Goal: Transaction & Acquisition: Download file/media

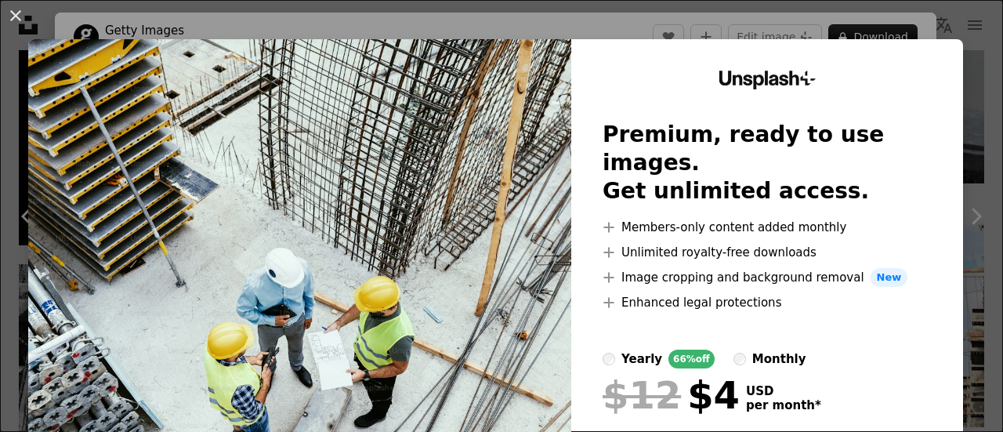
scroll to position [78, 0]
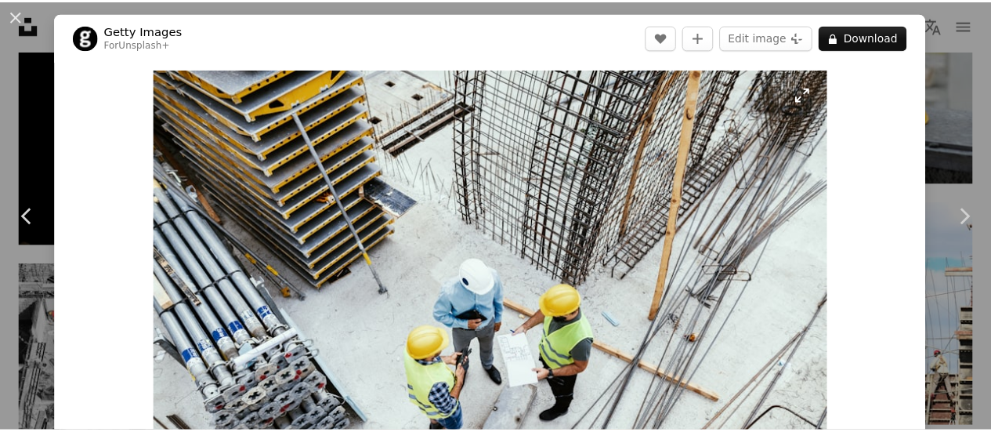
scroll to position [78, 0]
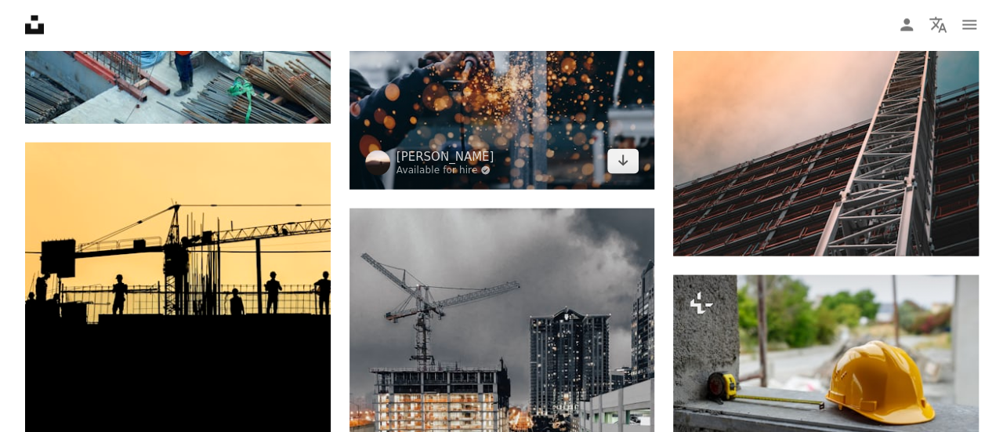
scroll to position [1332, 0]
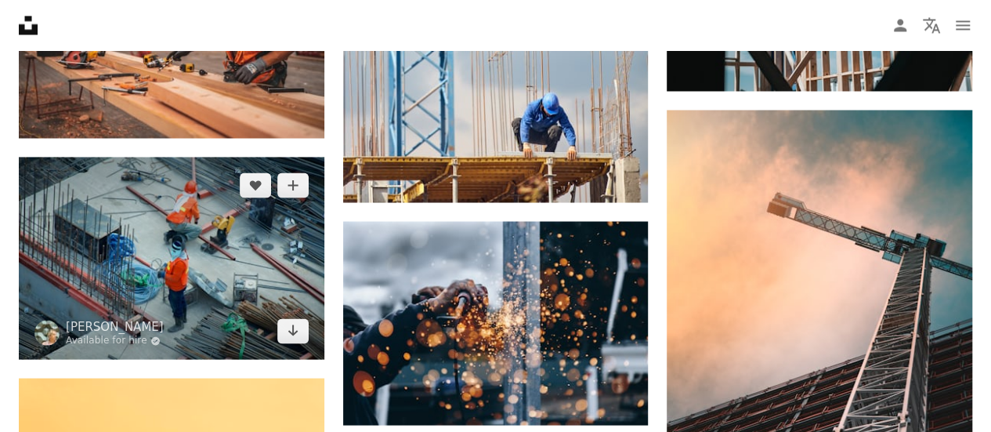
click at [136, 280] on img at bounding box center [171, 258] width 305 height 202
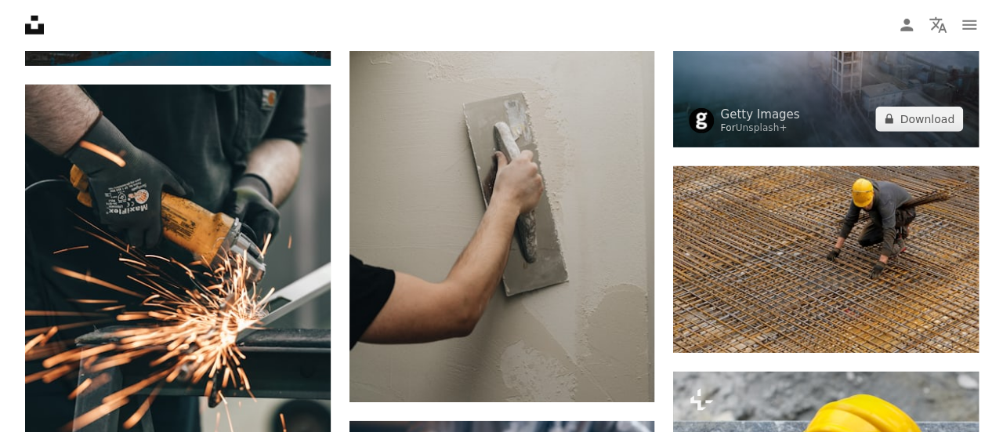
scroll to position [5326, 0]
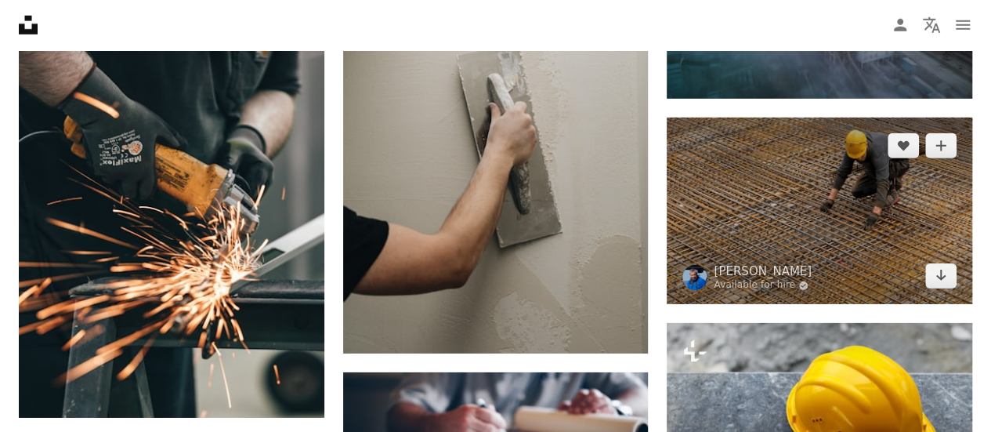
click at [842, 226] on img at bounding box center [819, 210] width 305 height 187
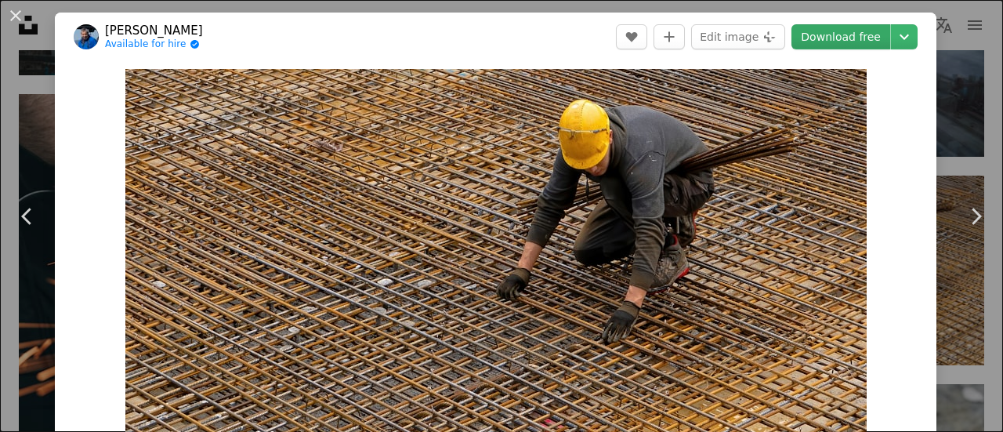
click at [830, 40] on link "Download free" at bounding box center [840, 36] width 99 height 25
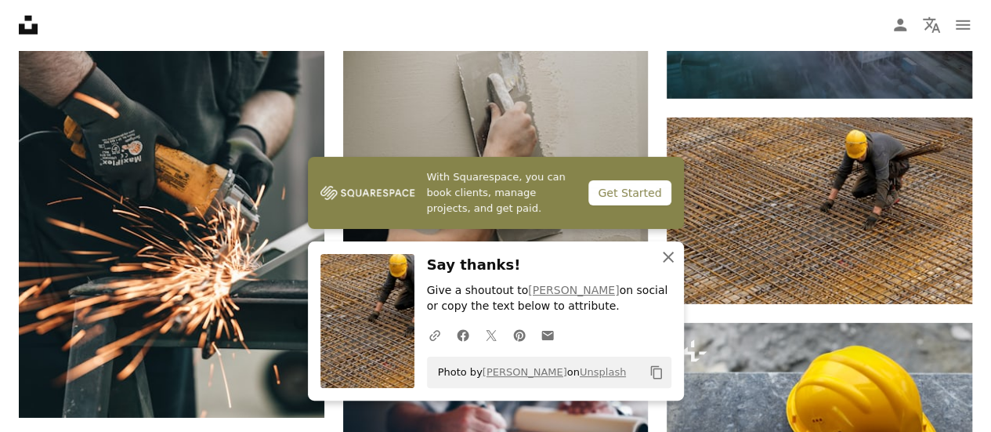
click at [672, 248] on icon "An X shape" at bounding box center [668, 257] width 19 height 19
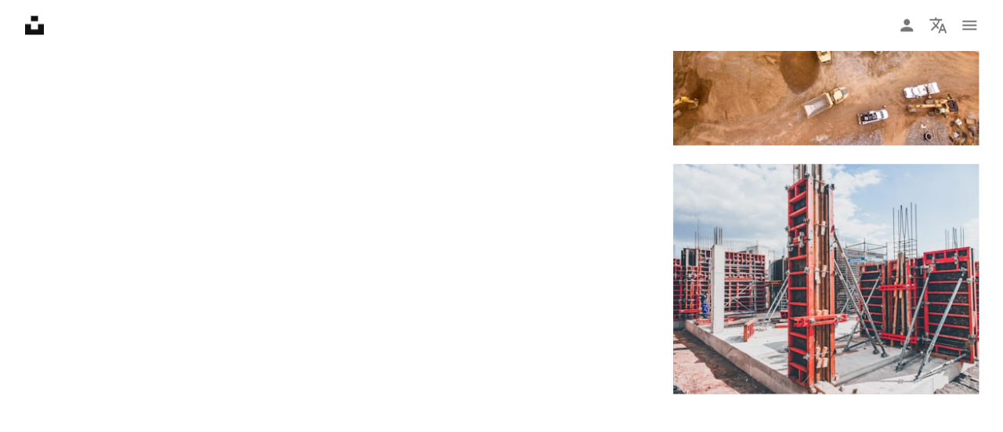
scroll to position [6814, 0]
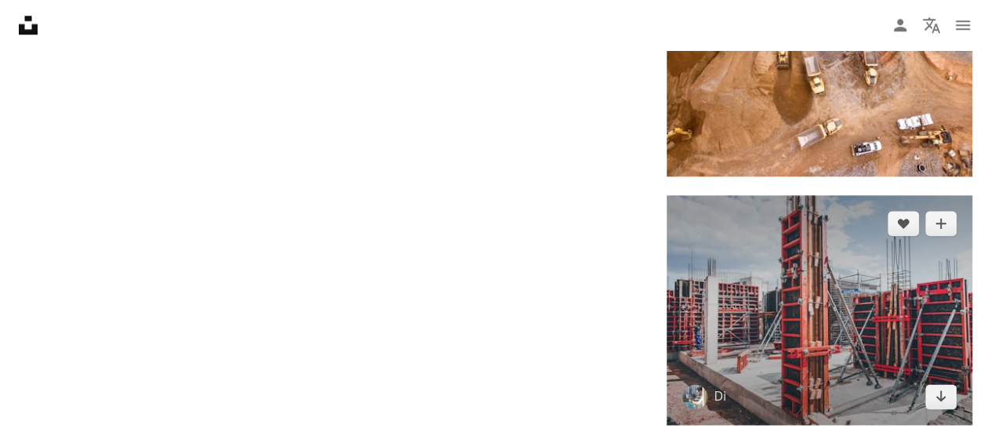
click at [786, 367] on img at bounding box center [819, 309] width 305 height 229
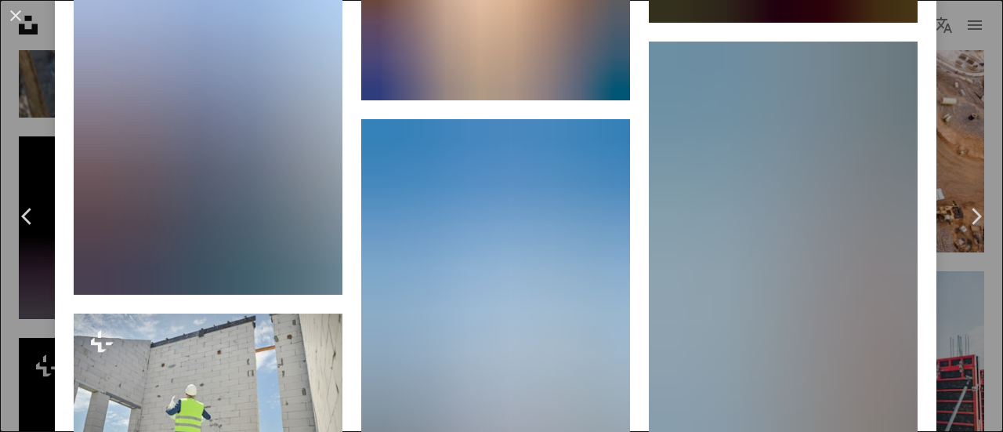
scroll to position [4465, 0]
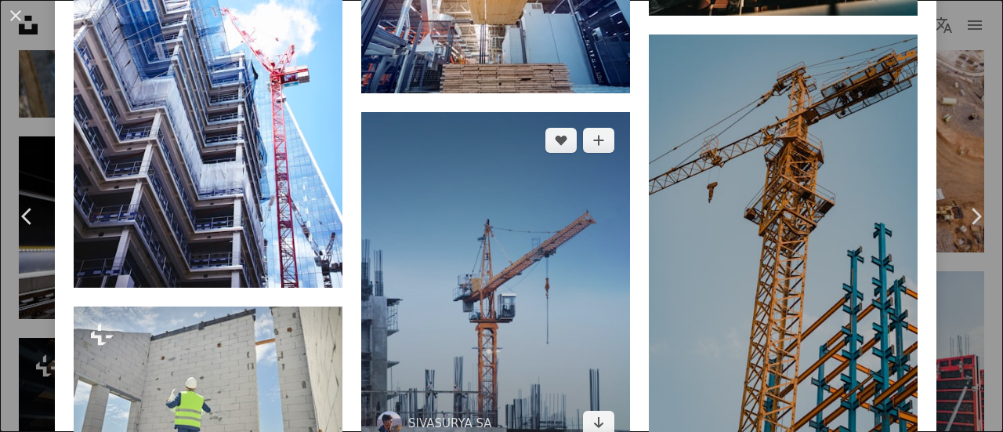
click at [558, 283] on img at bounding box center [495, 281] width 269 height 339
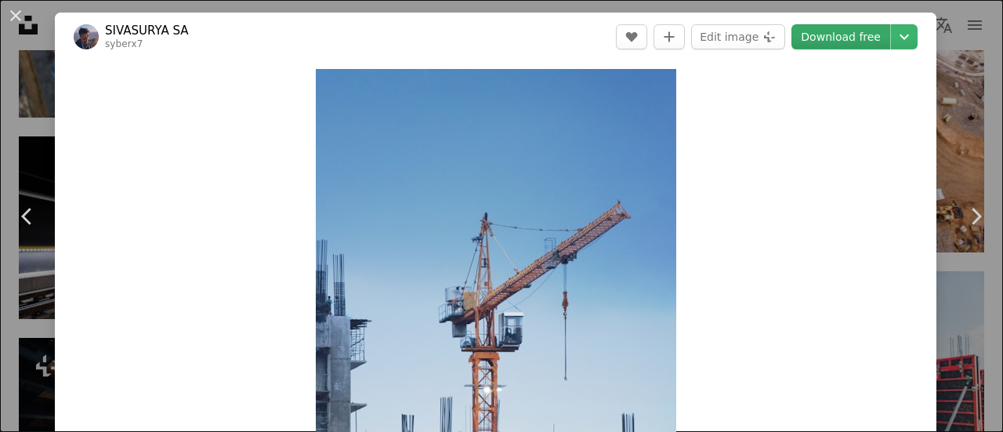
click at [822, 35] on link "Download free" at bounding box center [840, 36] width 99 height 25
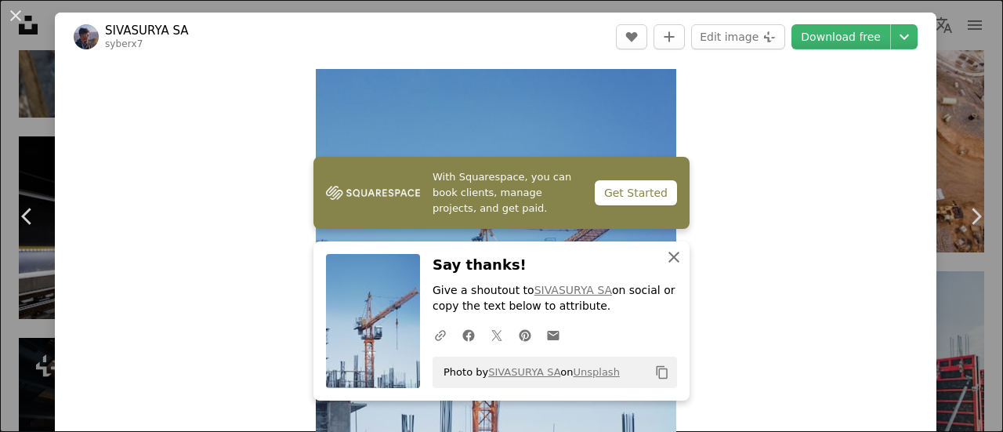
click at [665, 251] on icon "An X shape" at bounding box center [673, 257] width 19 height 19
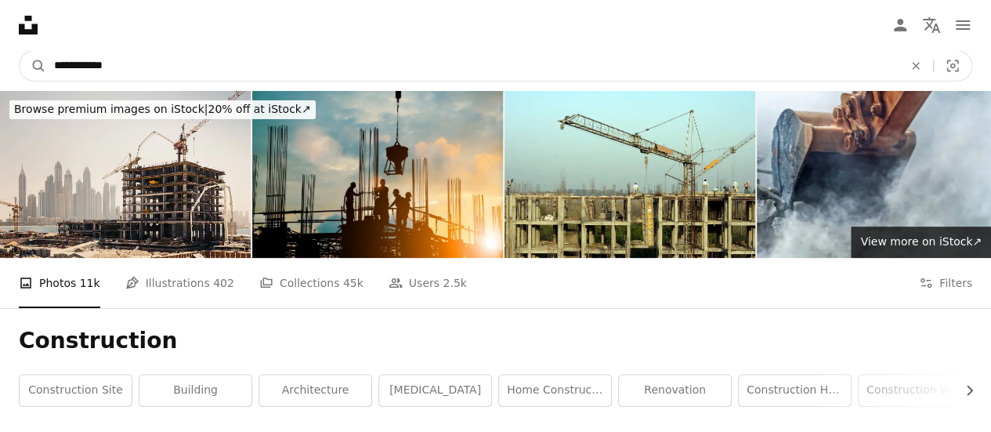
click at [169, 59] on input "**********" at bounding box center [472, 66] width 852 height 30
type input "**********"
click at [20, 51] on button "A magnifying glass" at bounding box center [33, 66] width 27 height 30
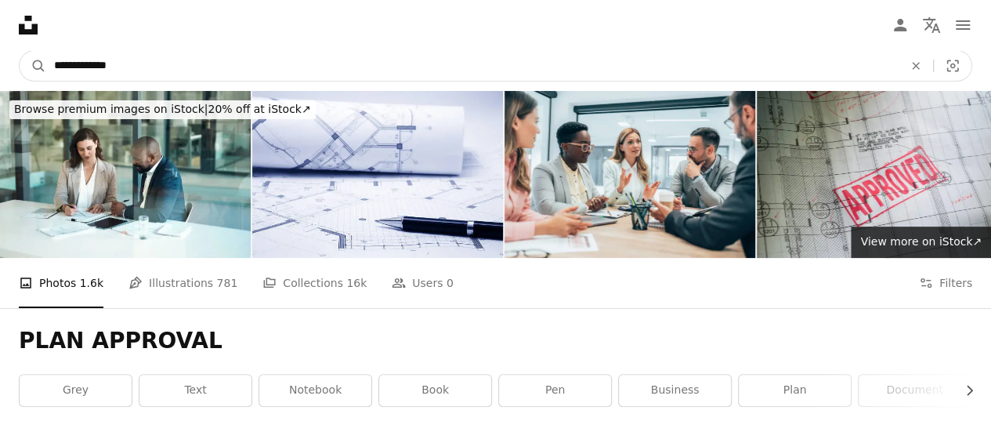
click at [325, 59] on input "**********" at bounding box center [472, 66] width 852 height 30
type input "**********"
click at [20, 51] on button "A magnifying glass" at bounding box center [33, 66] width 27 height 30
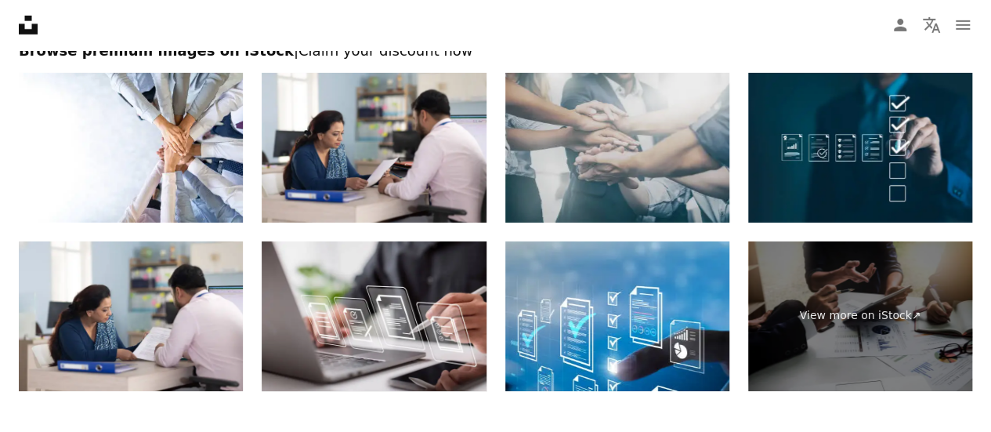
scroll to position [2585, 0]
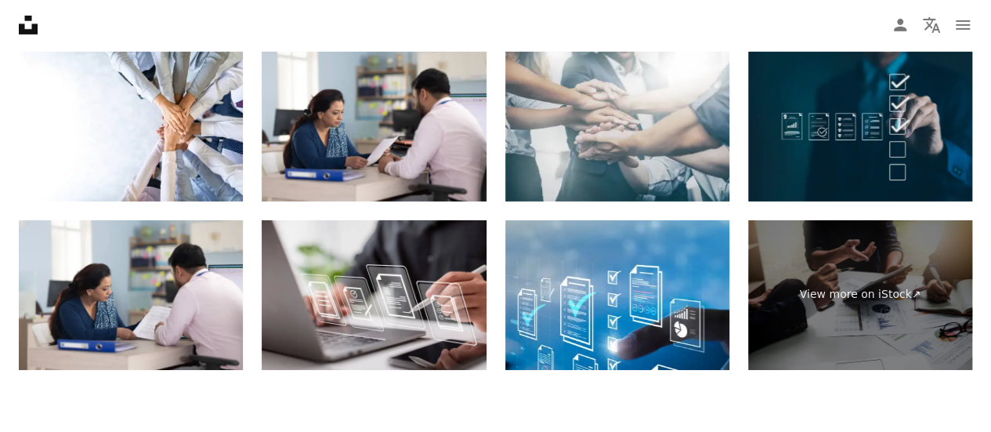
click at [888, 96] on img at bounding box center [860, 127] width 224 height 150
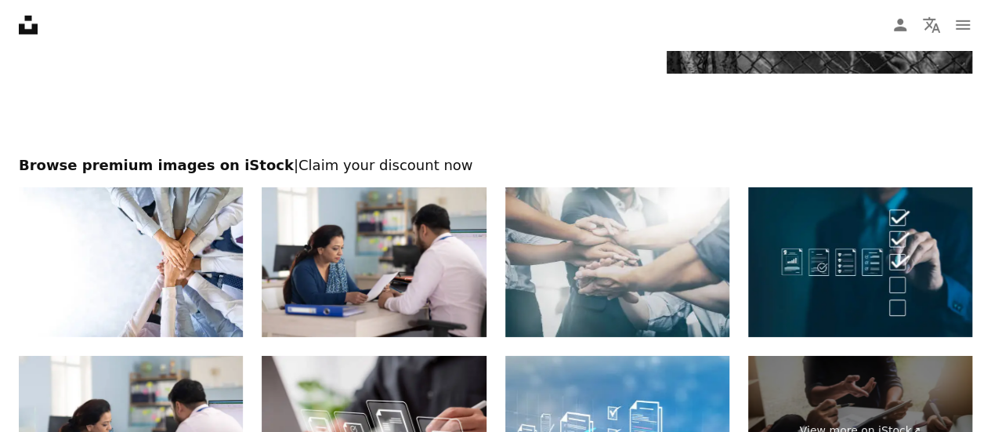
scroll to position [2428, 0]
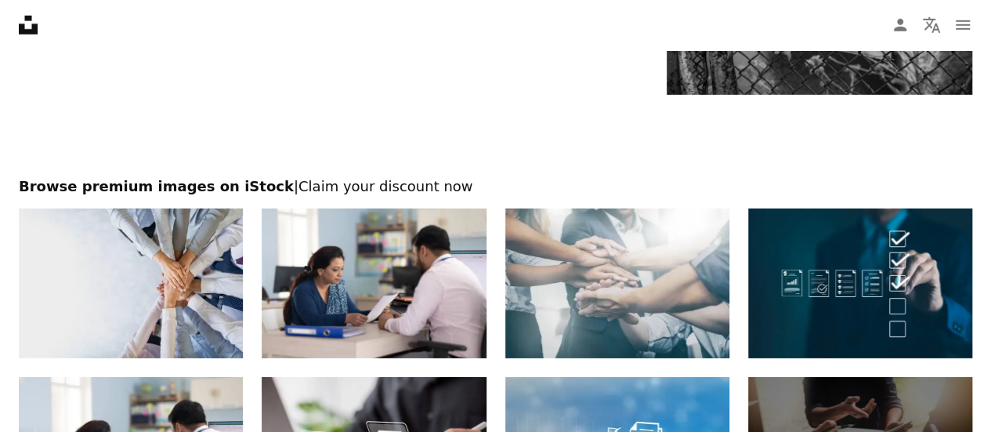
click at [99, 300] on img at bounding box center [131, 283] width 224 height 150
